Goal: Information Seeking & Learning: Learn about a topic

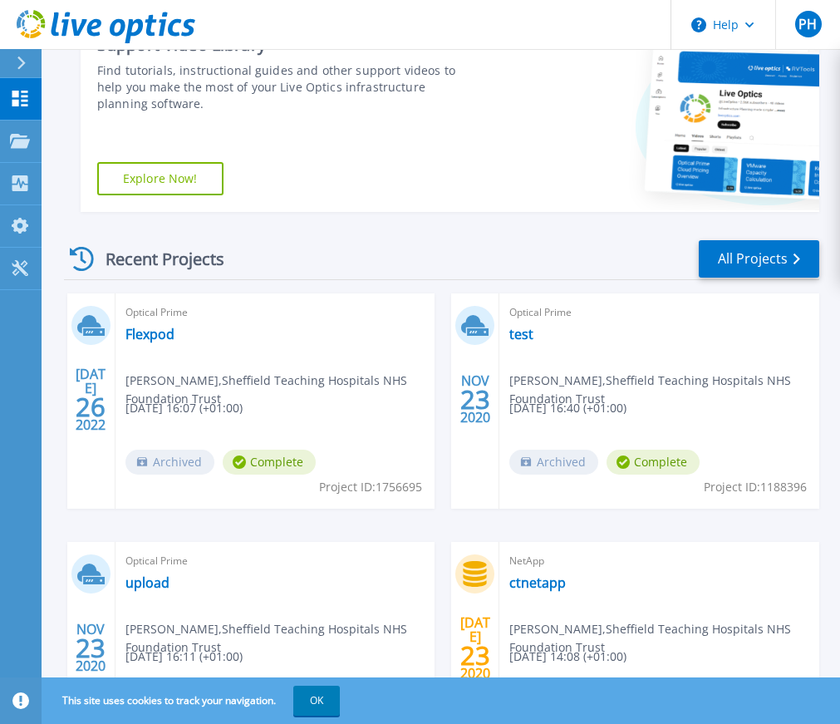
scroll to position [415, 0]
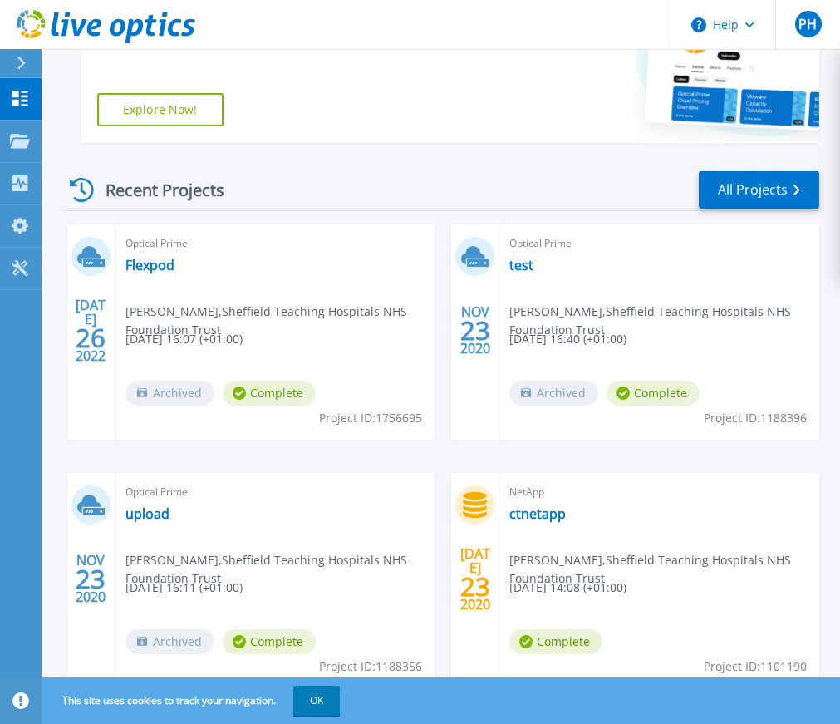
click at [198, 332] on span "[DATE] 16:07 (+01:00)" at bounding box center [183, 339] width 117 height 18
click at [140, 266] on link "Flexpod" at bounding box center [149, 265] width 49 height 17
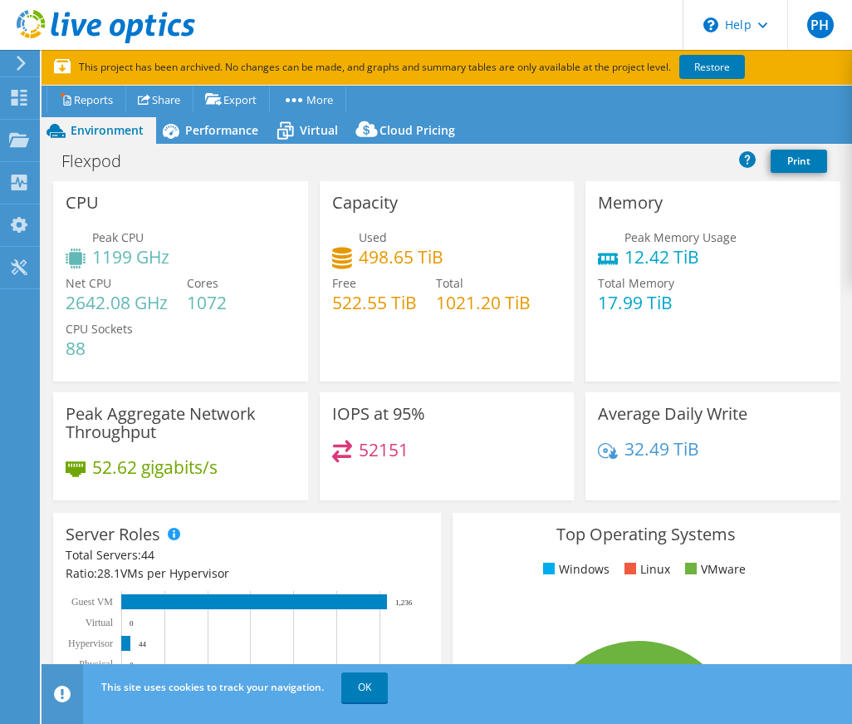
drag, startPoint x: 32, startPoint y: 181, endPoint x: 846, endPoint y: 456, distance: 858.4
click at [836, 365] on html "PH End User [PERSON_NAME] [PERSON_NAME][EMAIL_ADDRESS][DOMAIN_NAME] Sheffield T…" at bounding box center [426, 362] width 852 height 724
click at [851, 360] on html "PH End User [PERSON_NAME] [PERSON_NAME][EMAIL_ADDRESS][DOMAIN_NAME] Sheffield T…" at bounding box center [426, 362] width 852 height 724
click at [850, 468] on html "PH End User [PERSON_NAME] [PERSON_NAME][EMAIL_ADDRESS][DOMAIN_NAME] Sheffield T…" at bounding box center [426, 362] width 852 height 724
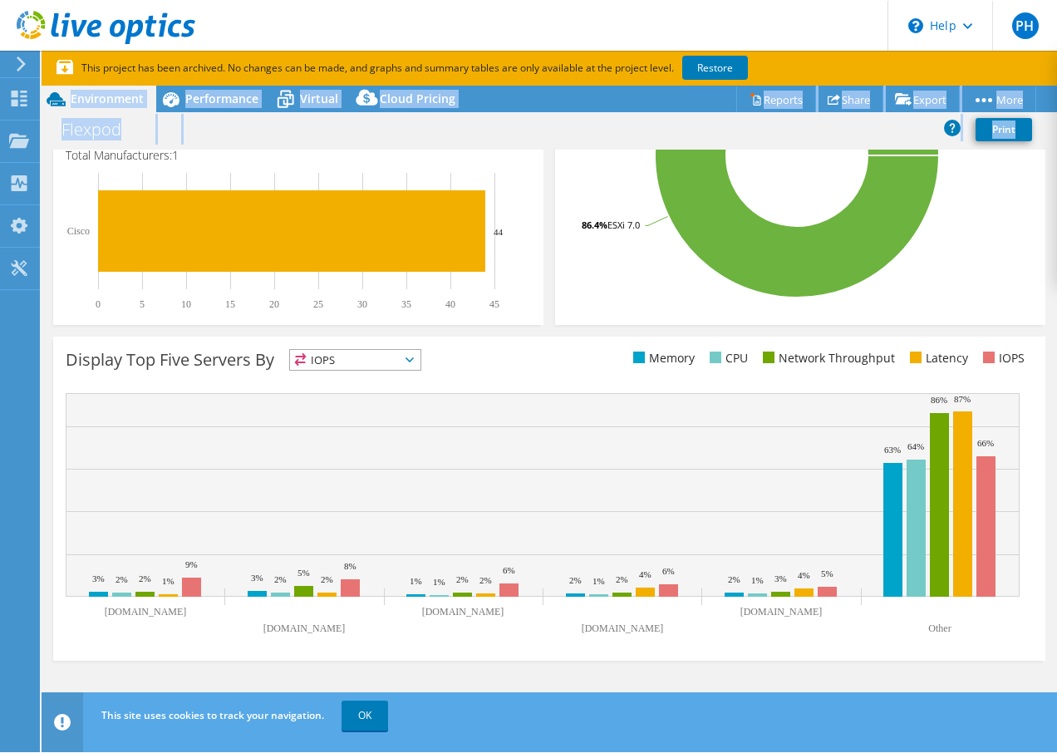
scroll to position [489, 0]
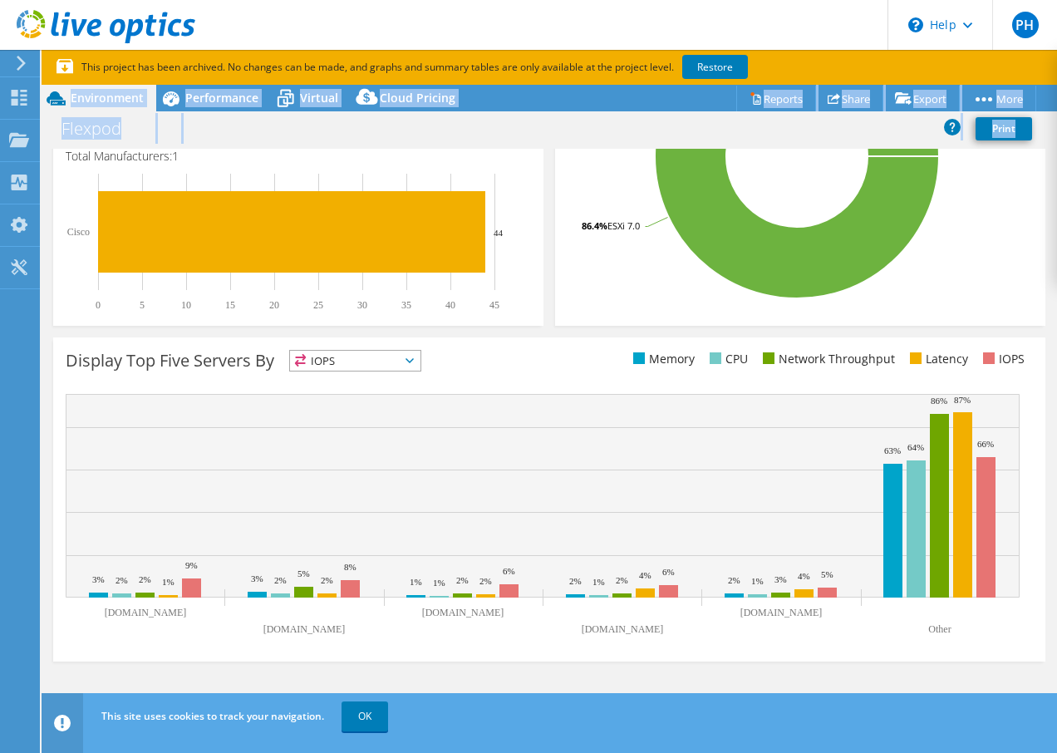
click at [851, 431] on rect at bounding box center [543, 496] width 954 height 204
click at [367, 721] on link "OK" at bounding box center [364, 716] width 47 height 30
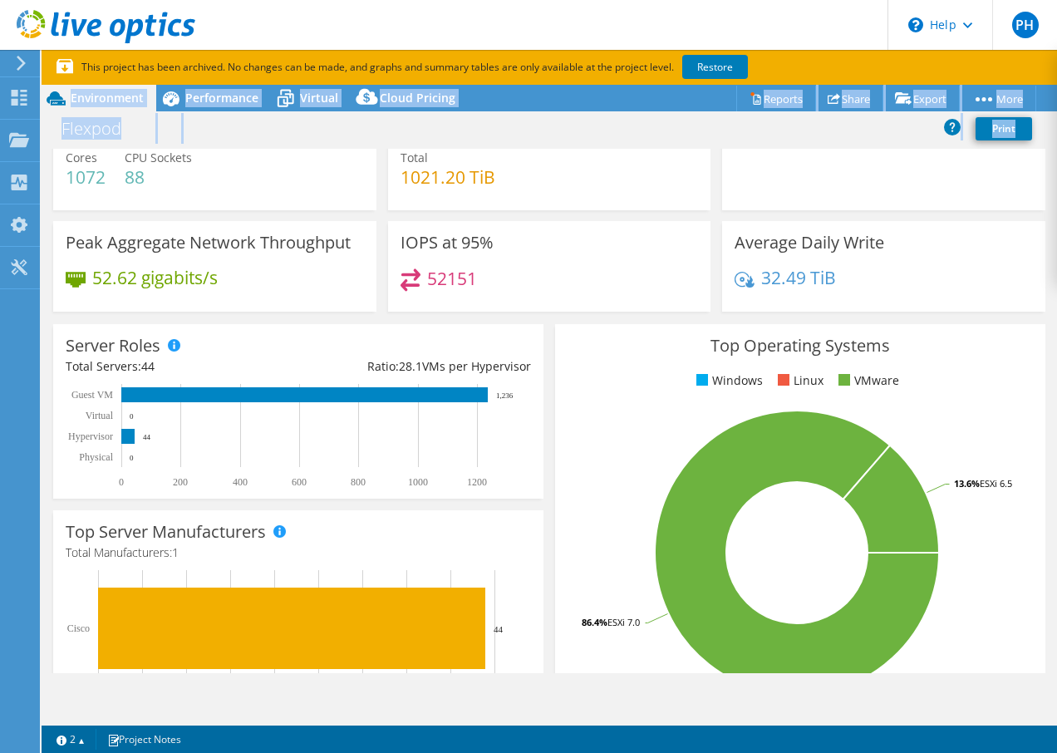
scroll to position [74, 0]
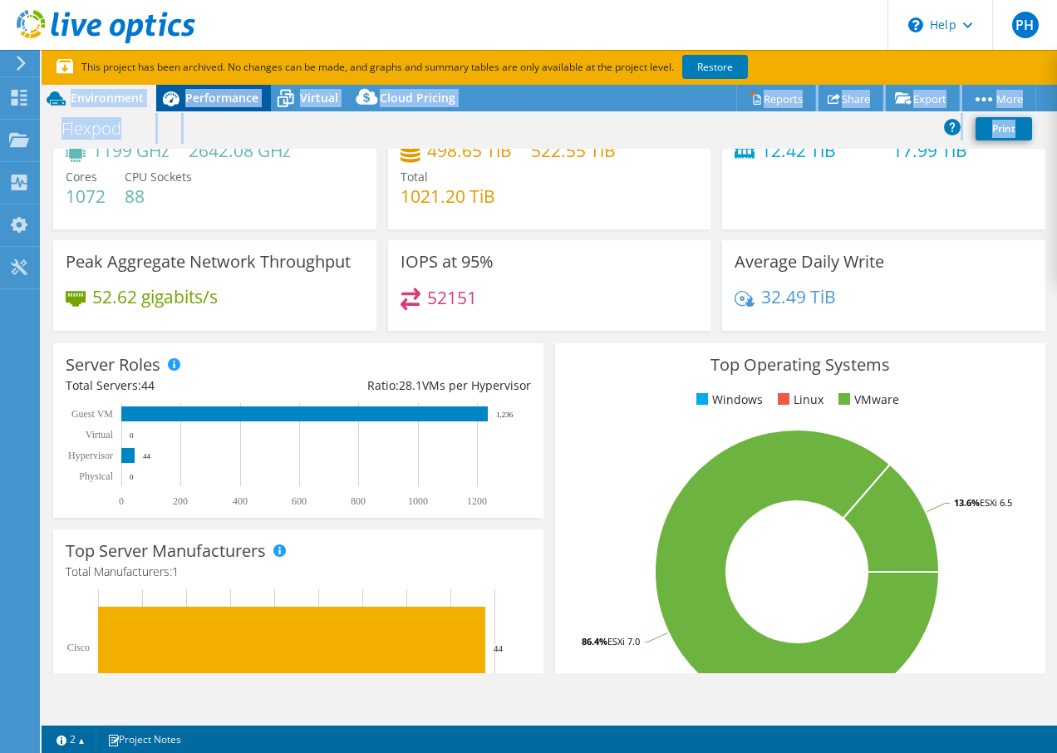
click at [228, 102] on span "Performance" at bounding box center [221, 98] width 73 height 16
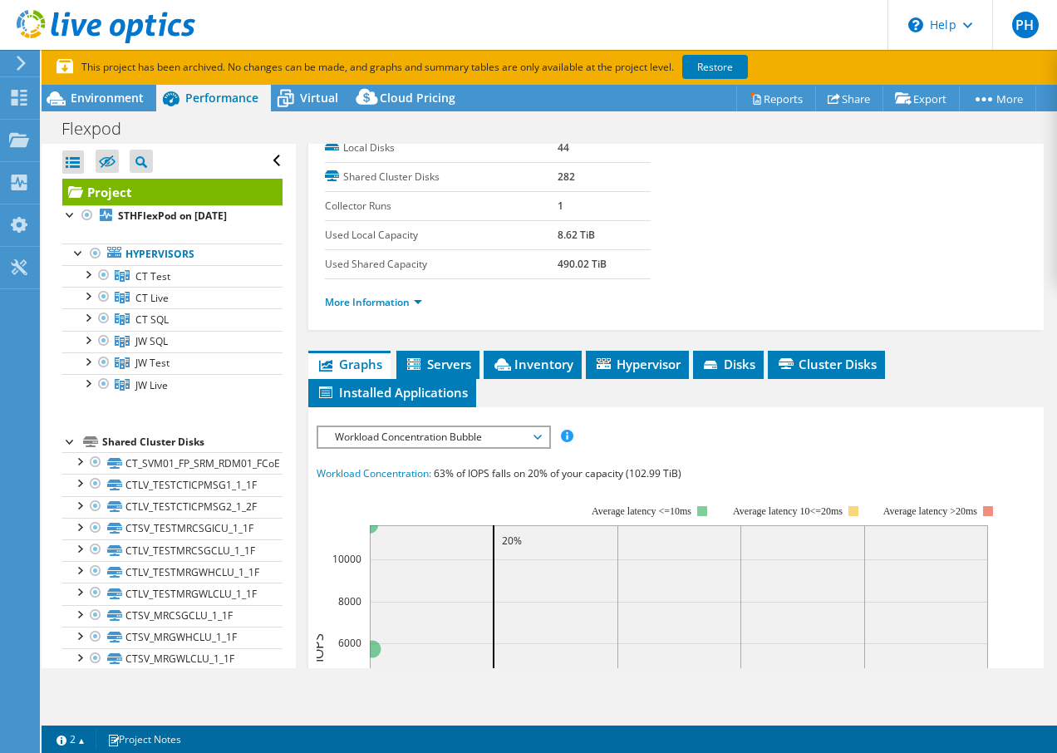
scroll to position [332, 0]
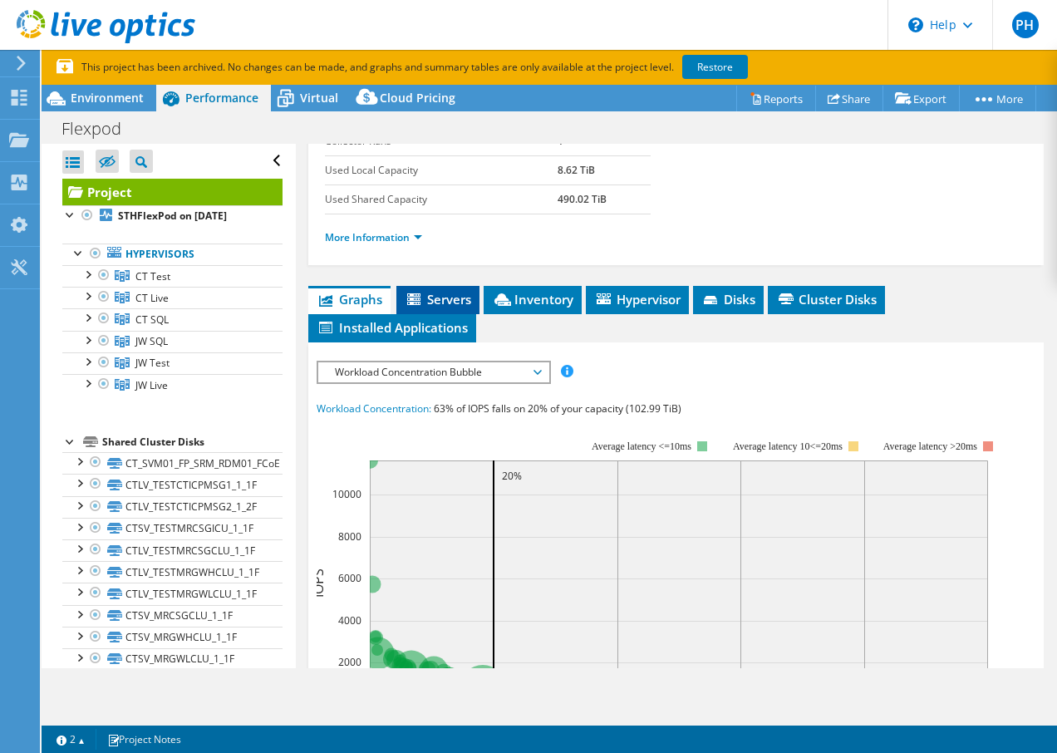
click at [440, 299] on span "Servers" at bounding box center [438, 299] width 66 height 17
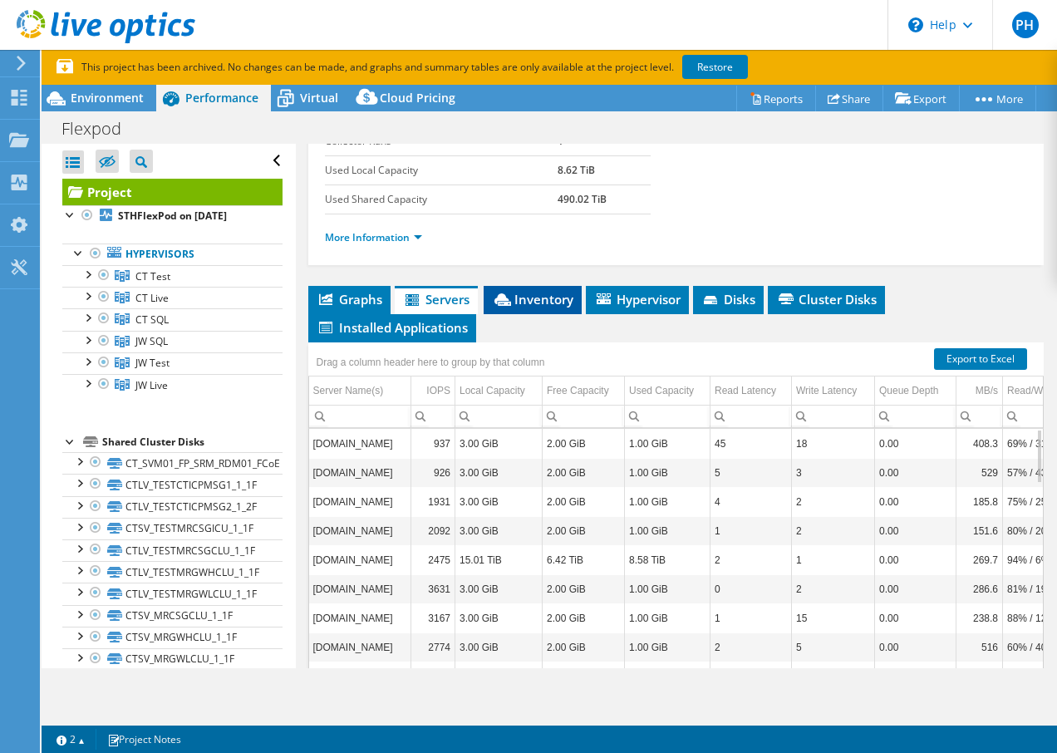
click at [536, 297] on span "Inventory" at bounding box center [532, 299] width 81 height 17
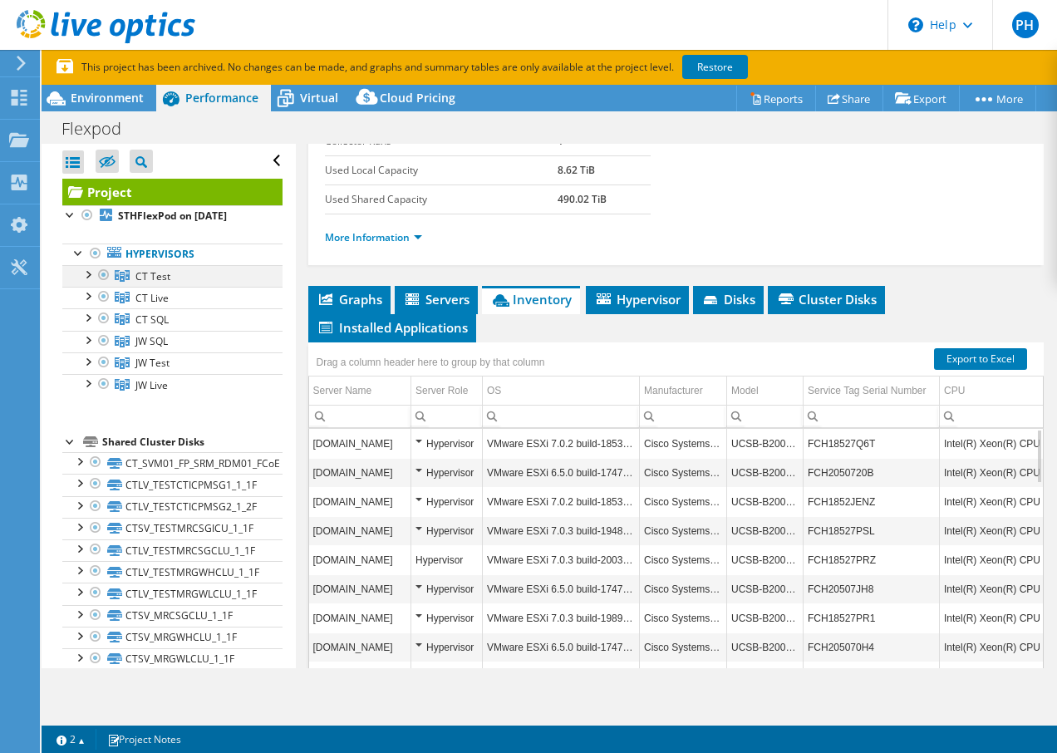
click at [87, 272] on div at bounding box center [87, 273] width 17 height 17
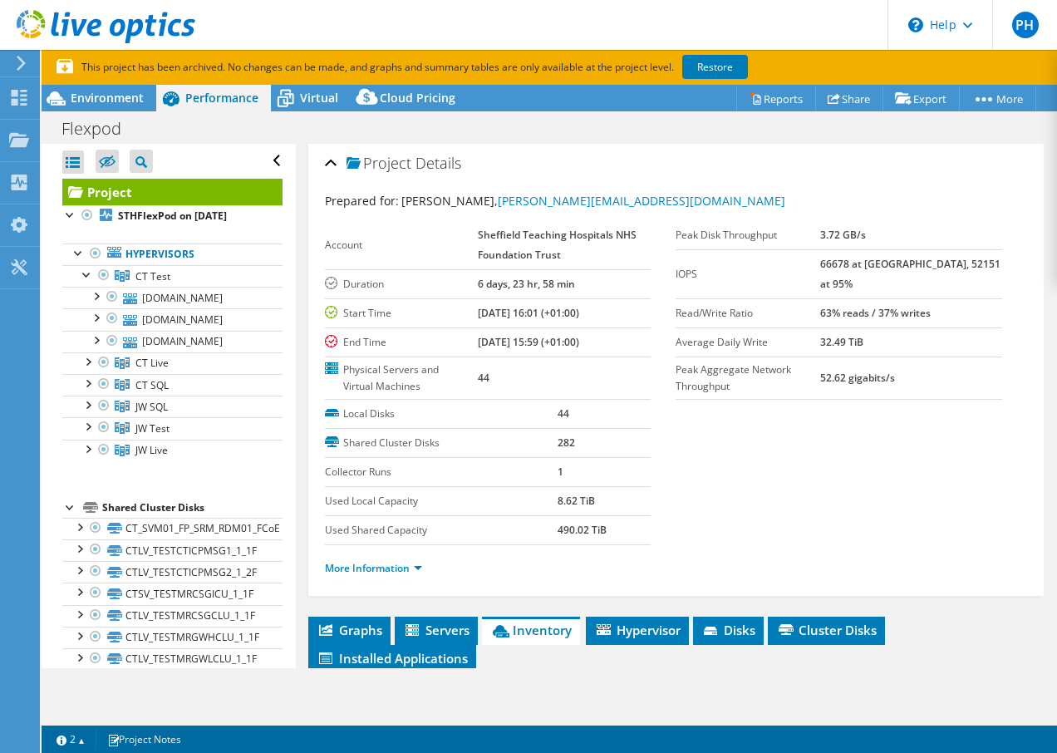
scroll to position [0, 0]
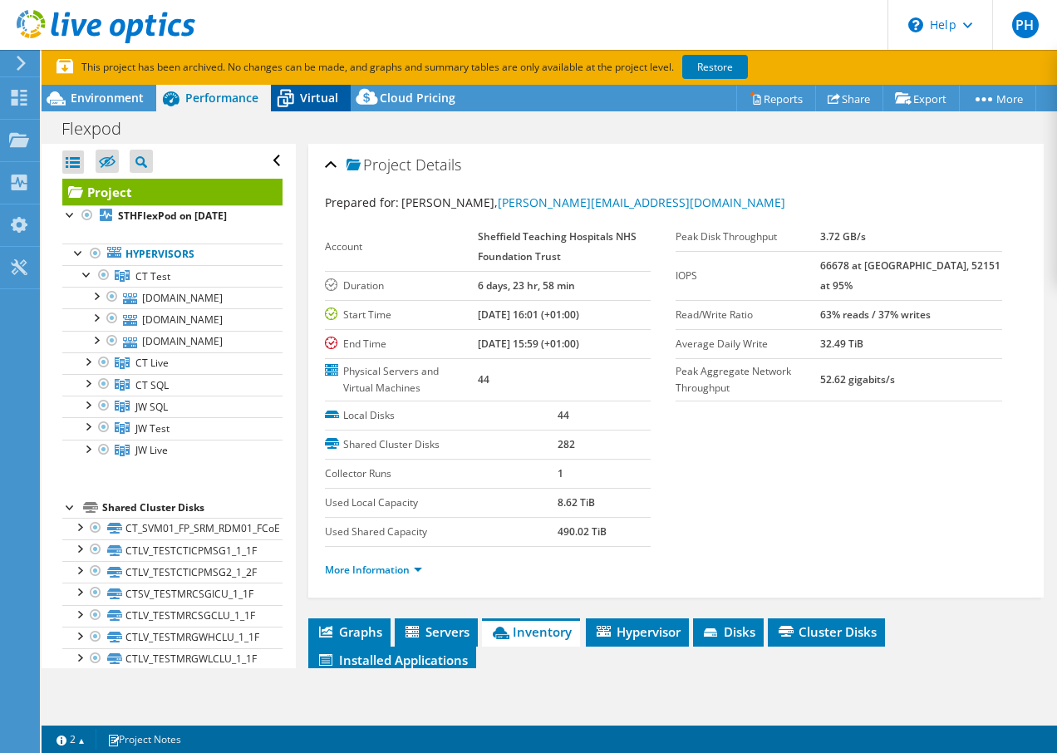
click at [307, 99] on span "Virtual" at bounding box center [319, 98] width 38 height 16
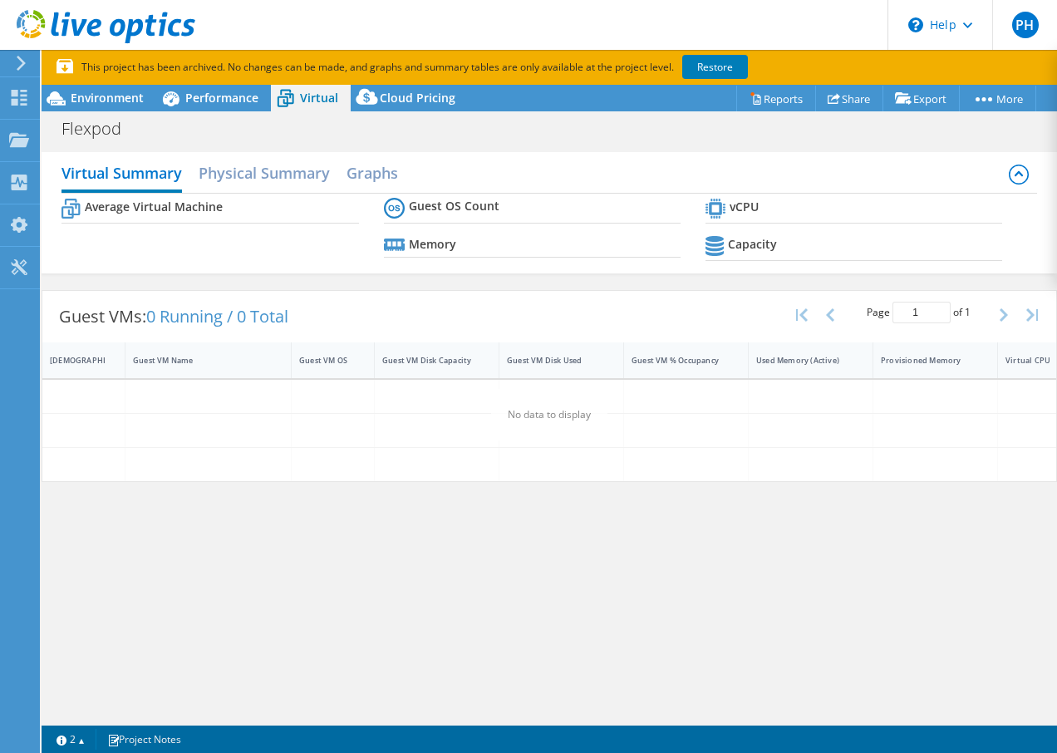
click at [743, 204] on b "vCPU" at bounding box center [743, 207] width 29 height 17
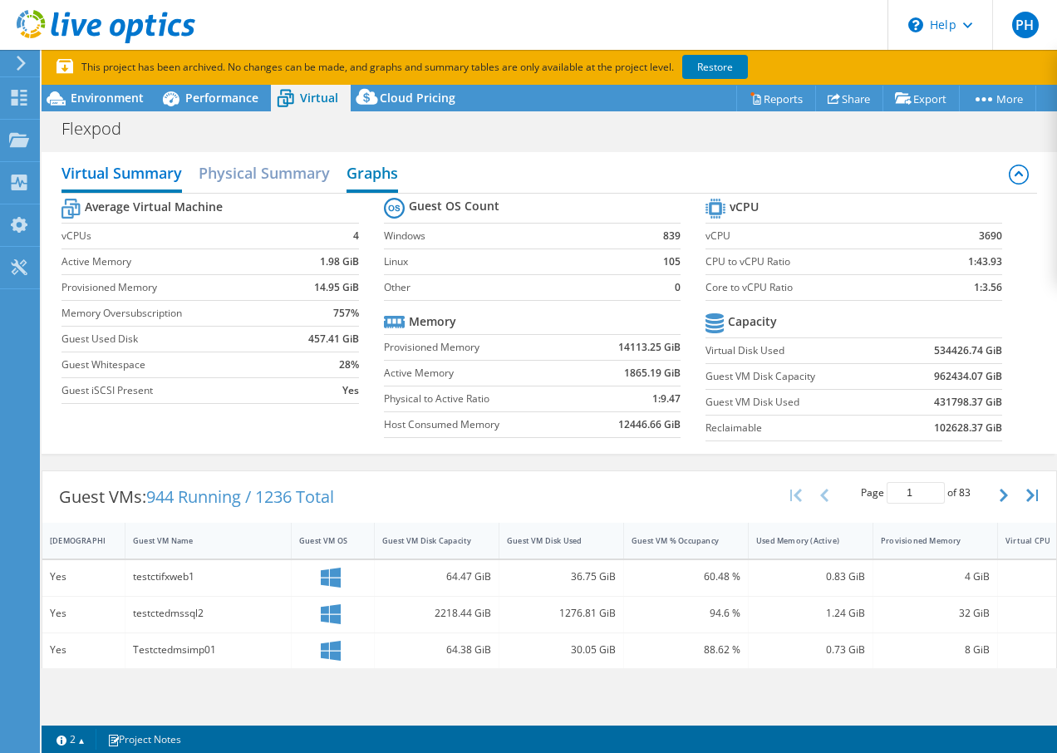
click at [367, 174] on h2 "Graphs" at bounding box center [372, 174] width 52 height 37
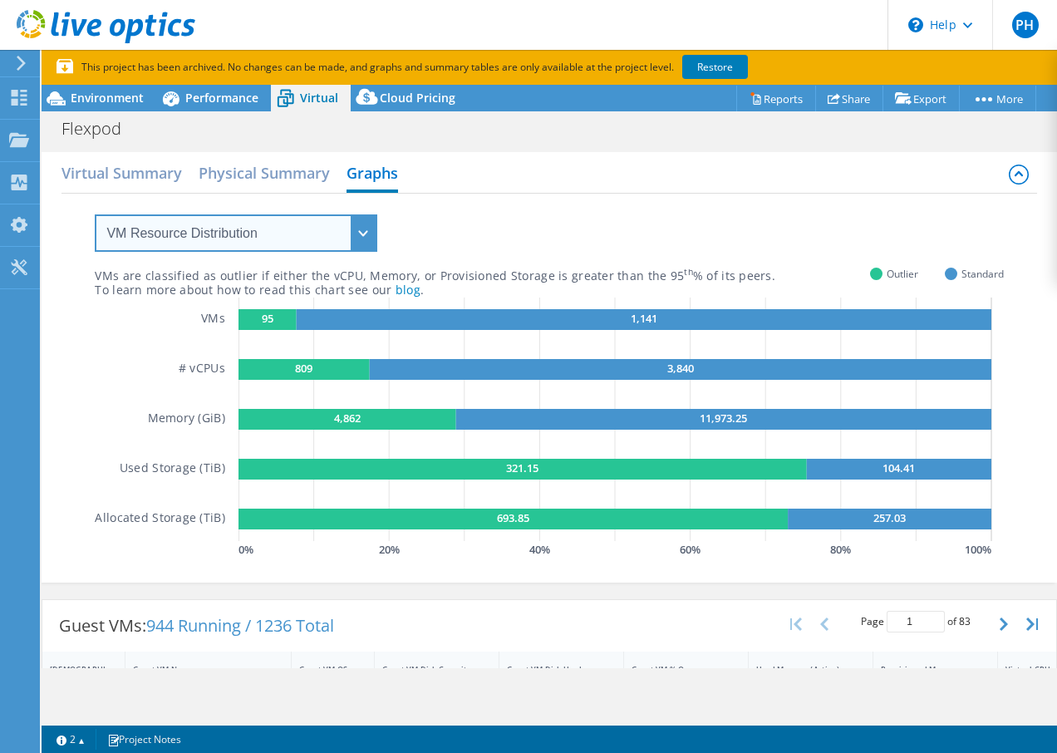
click at [366, 233] on select "VM Resource Distribution Provisioning Contrast Over Provisioning" at bounding box center [236, 232] width 282 height 37
click at [95, 214] on select "VM Resource Distribution Provisioning Contrast Over Provisioning" at bounding box center [236, 232] width 282 height 37
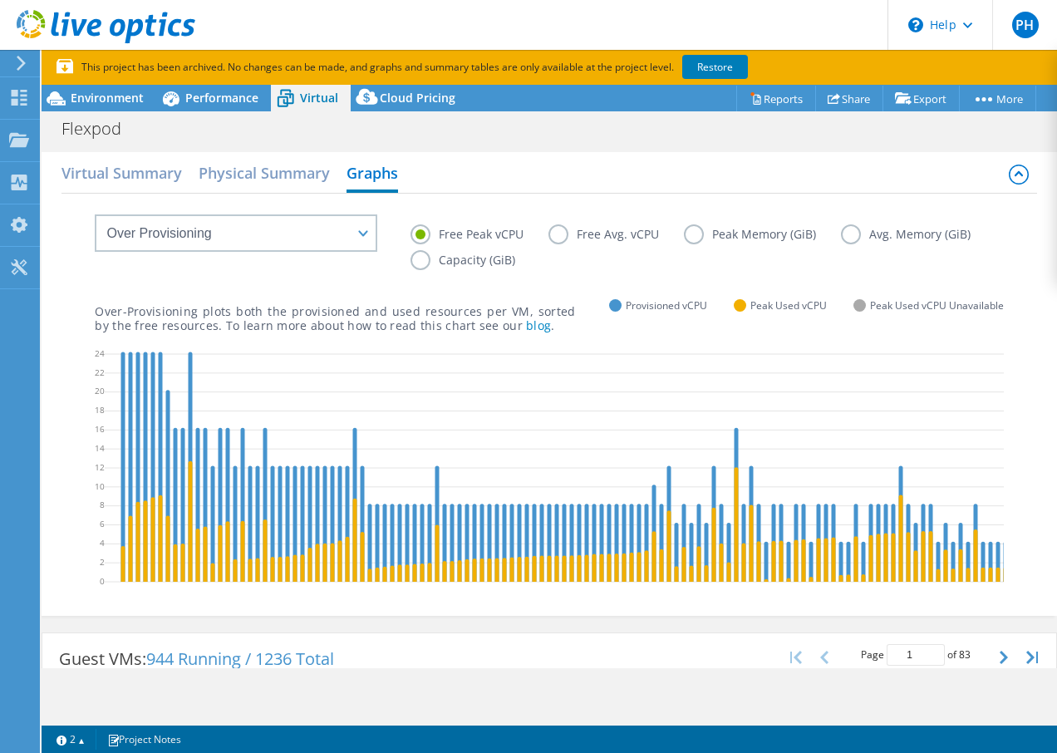
click at [557, 235] on label "Free Avg. vCPU" at bounding box center [615, 234] width 135 height 20
click at [0, 0] on input "Free Avg. vCPU" at bounding box center [0, 0] width 0 height 0
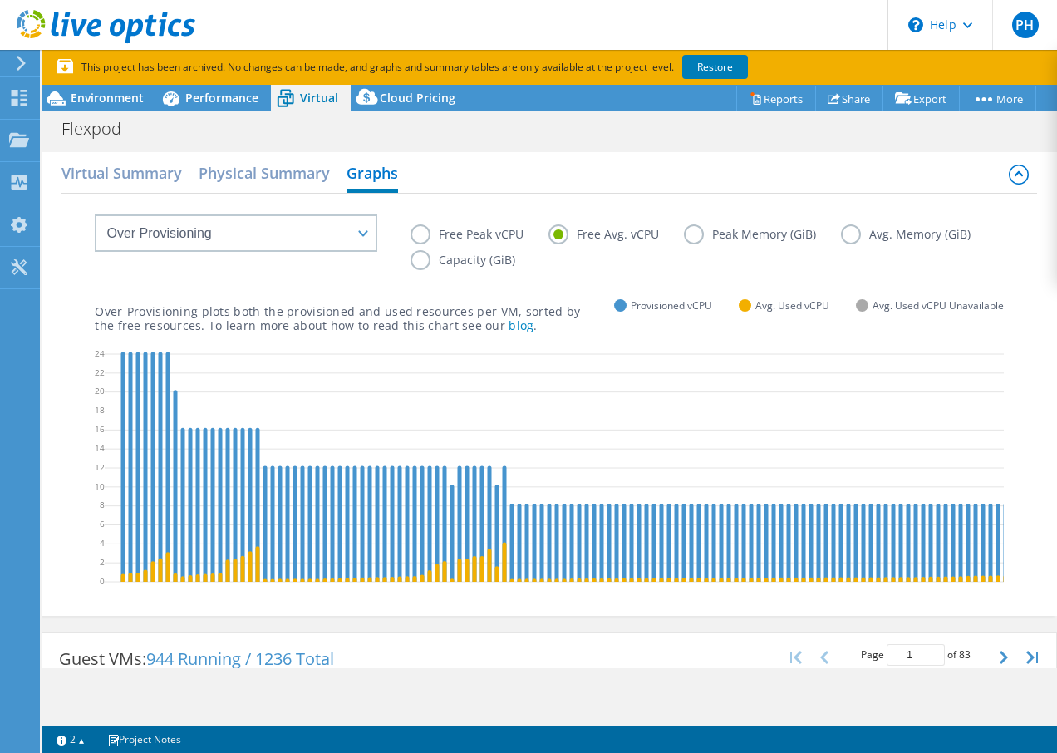
click at [540, 258] on label "Capacity (GiB)" at bounding box center [475, 260] width 130 height 20
click at [0, 0] on input "Capacity (GiB)" at bounding box center [0, 0] width 0 height 0
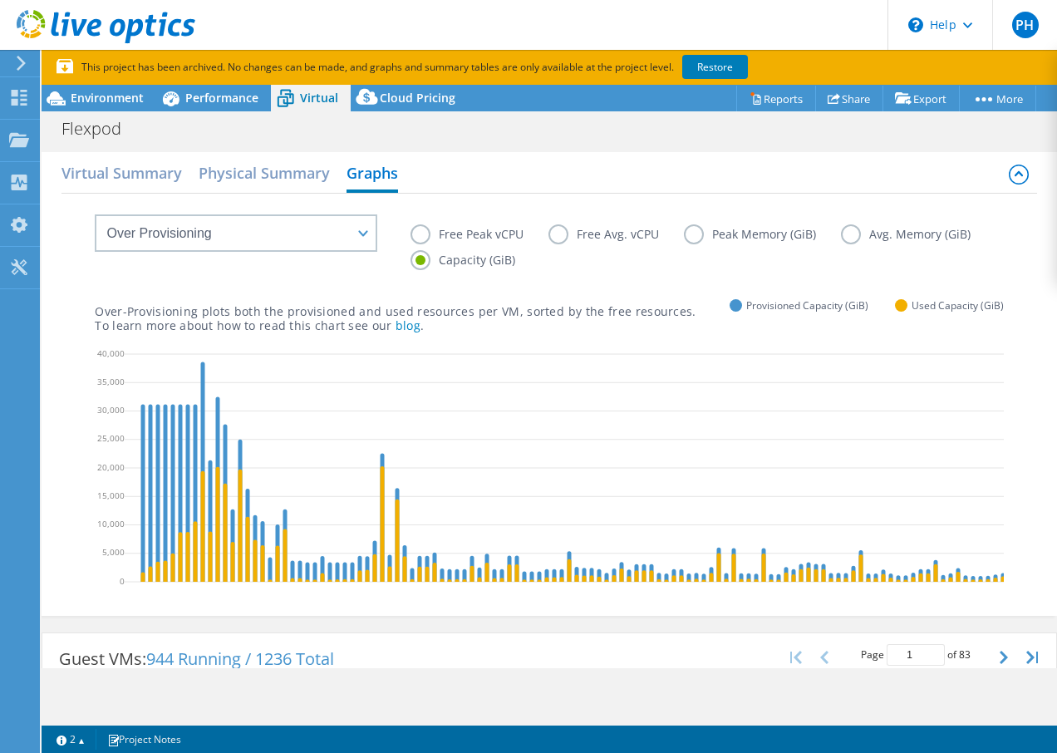
click at [540, 262] on label "Capacity (GiB)" at bounding box center [475, 260] width 130 height 20
click at [0, 0] on input "Capacity (GiB)" at bounding box center [0, 0] width 0 height 0
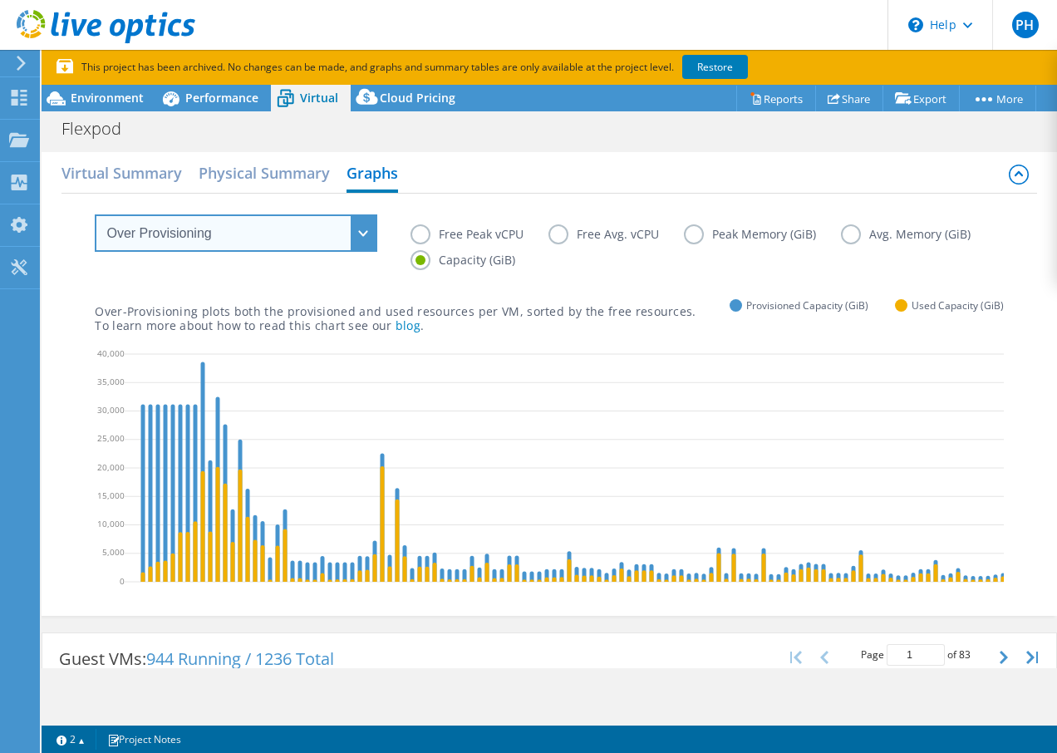
click at [368, 236] on select "VM Resource Distribution Provisioning Contrast Over Provisioning" at bounding box center [236, 232] width 282 height 37
select select "Provisioning Contrast"
click at [95, 214] on select "VM Resource Distribution Provisioning Contrast Over Provisioning" at bounding box center [236, 232] width 282 height 37
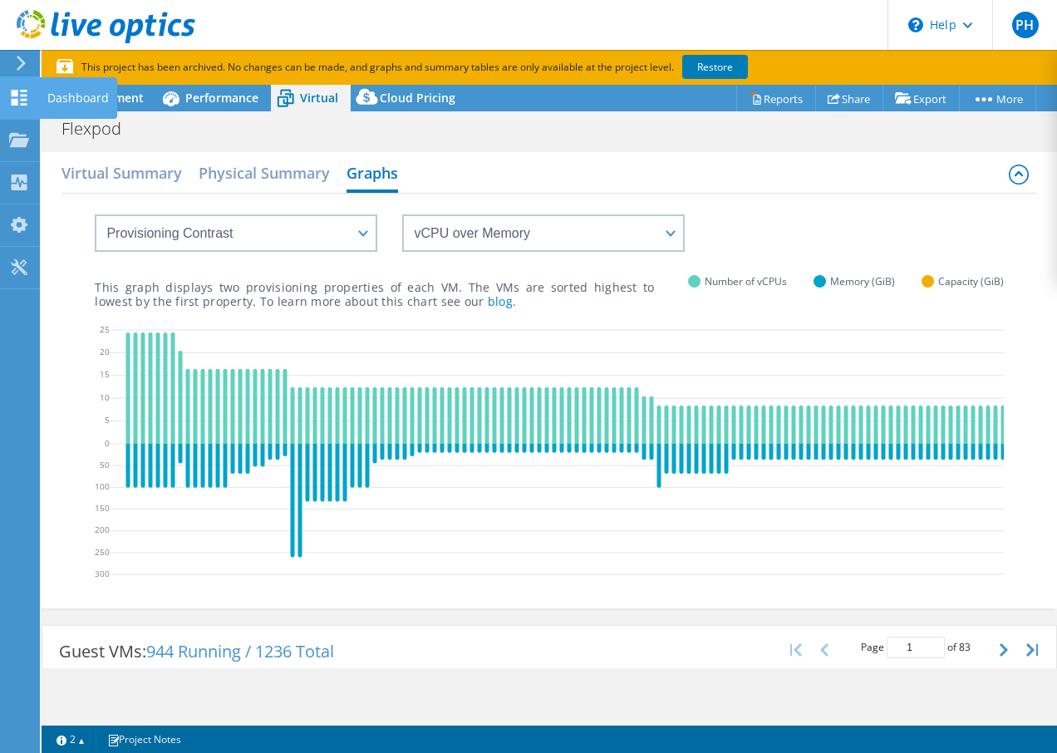
click at [12, 105] on div at bounding box center [19, 100] width 20 height 18
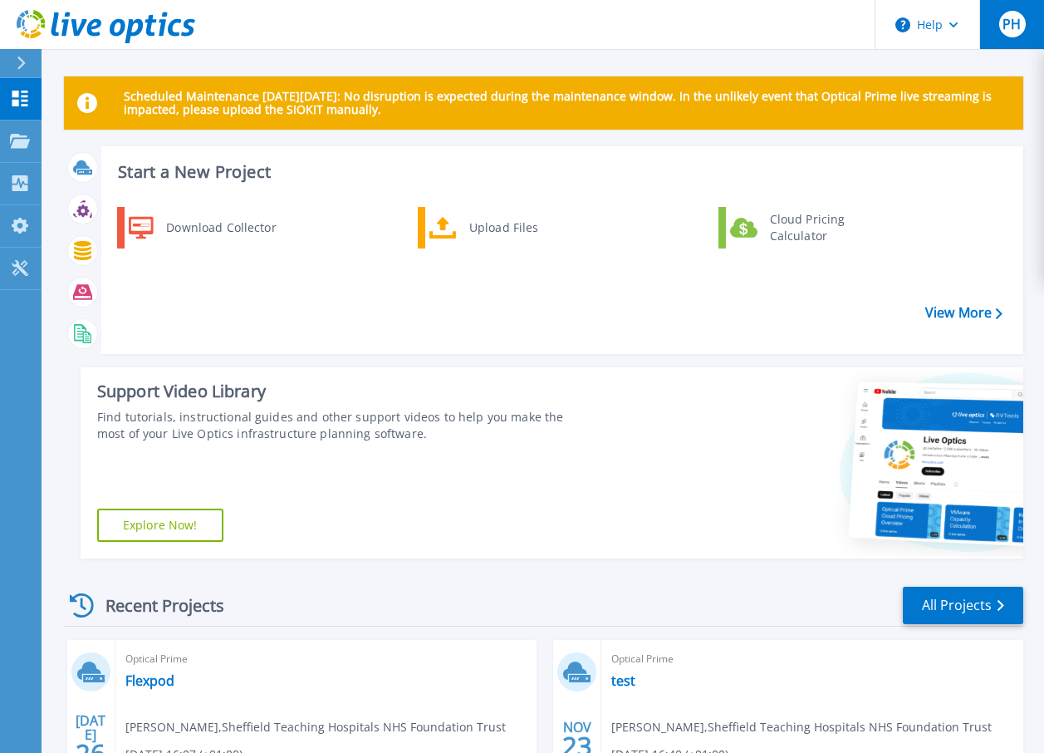
click at [1019, 31] on span "PH" at bounding box center [1012, 23] width 18 height 13
click at [732, 416] on div at bounding box center [812, 462] width 421 height 191
